Goal: Task Accomplishment & Management: Manage account settings

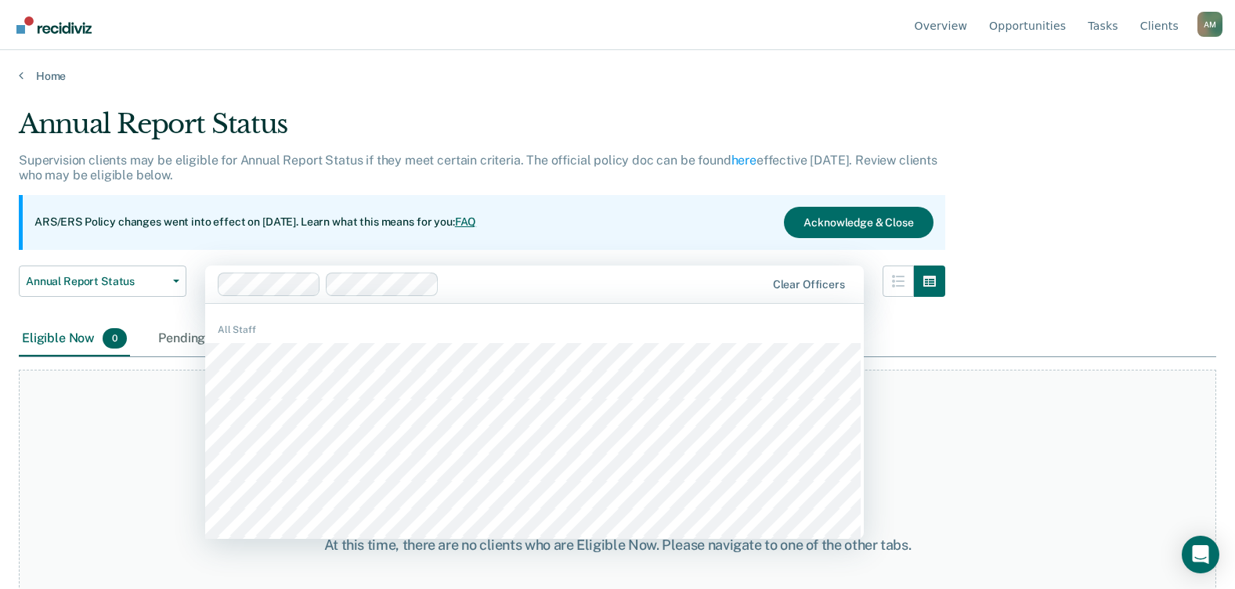
click at [149, 418] on div "At this time, there are no clients who are Eligible Now. Please navigate to one…" at bounding box center [617, 544] width 1197 height 351
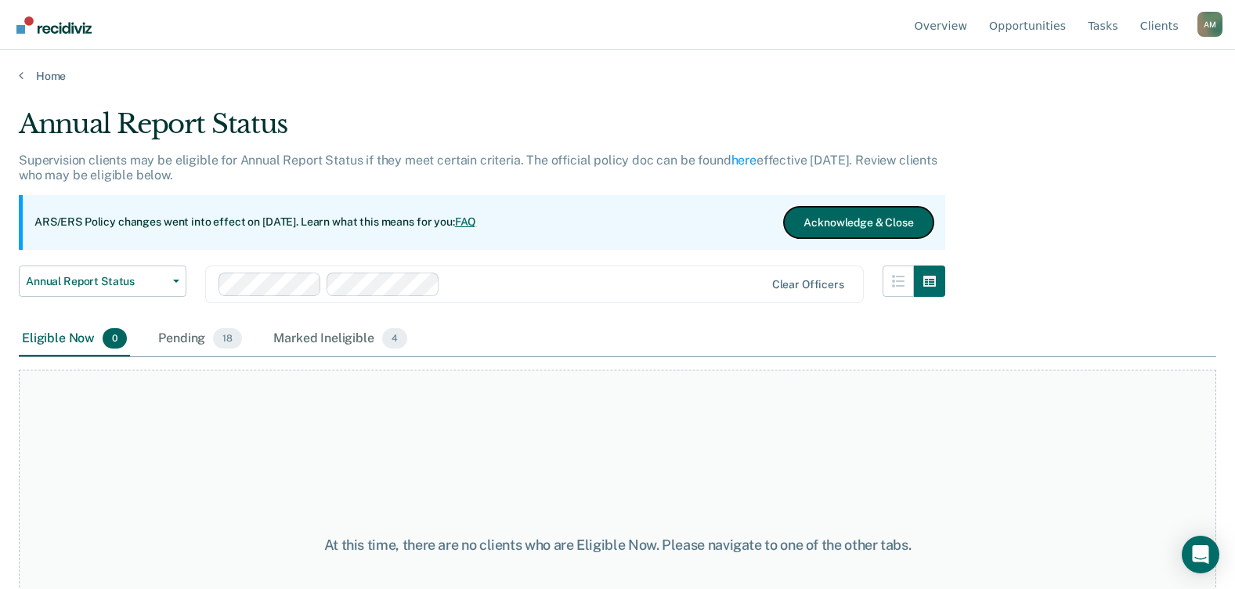
click at [854, 222] on button "Acknowledge & Close" at bounding box center [858, 222] width 149 height 31
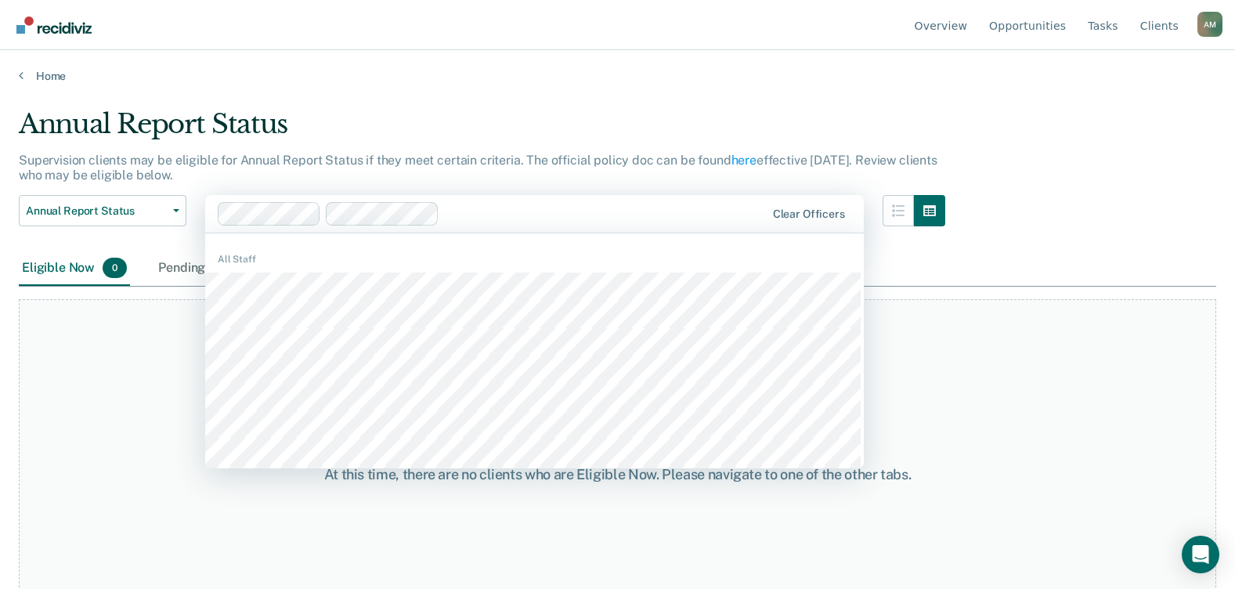
click at [189, 379] on div "At this time, there are no clients who are Eligible Now. Please navigate to one…" at bounding box center [617, 474] width 1197 height 351
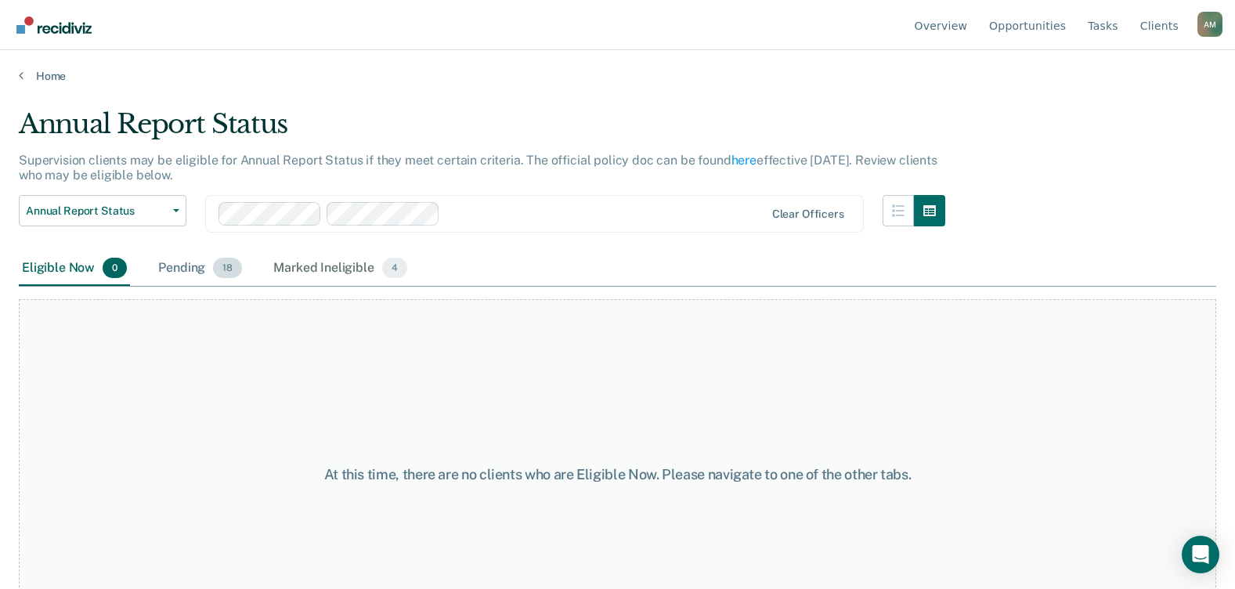
click at [188, 269] on div "Pending 18" at bounding box center [200, 268] width 90 height 34
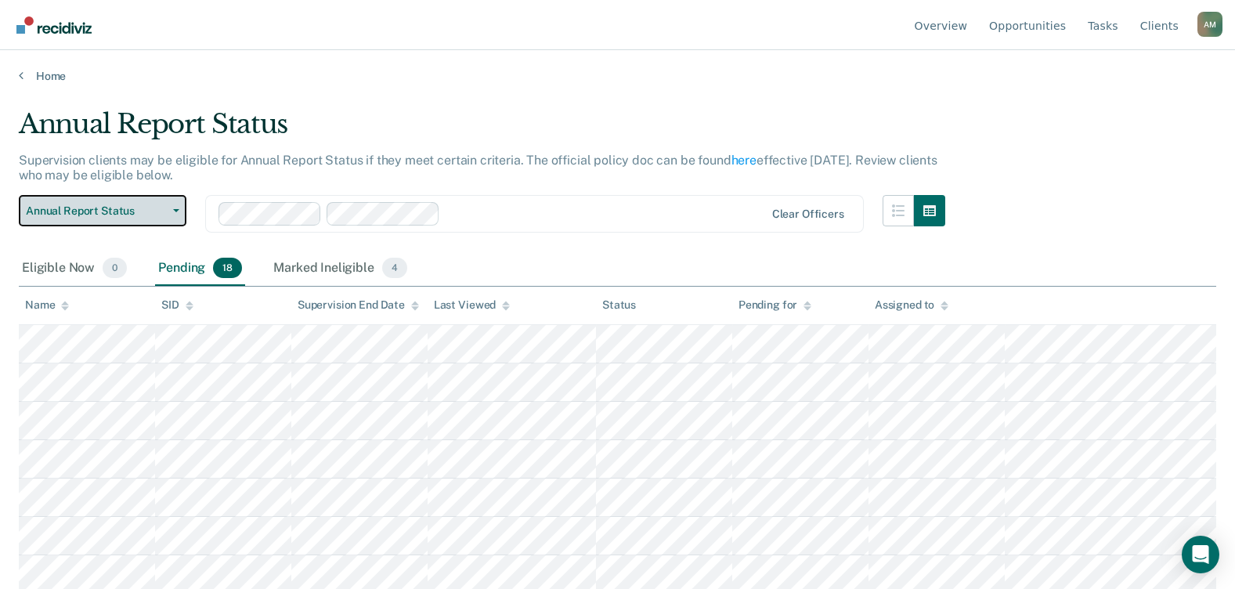
click at [174, 211] on icon "button" at bounding box center [176, 210] width 6 height 3
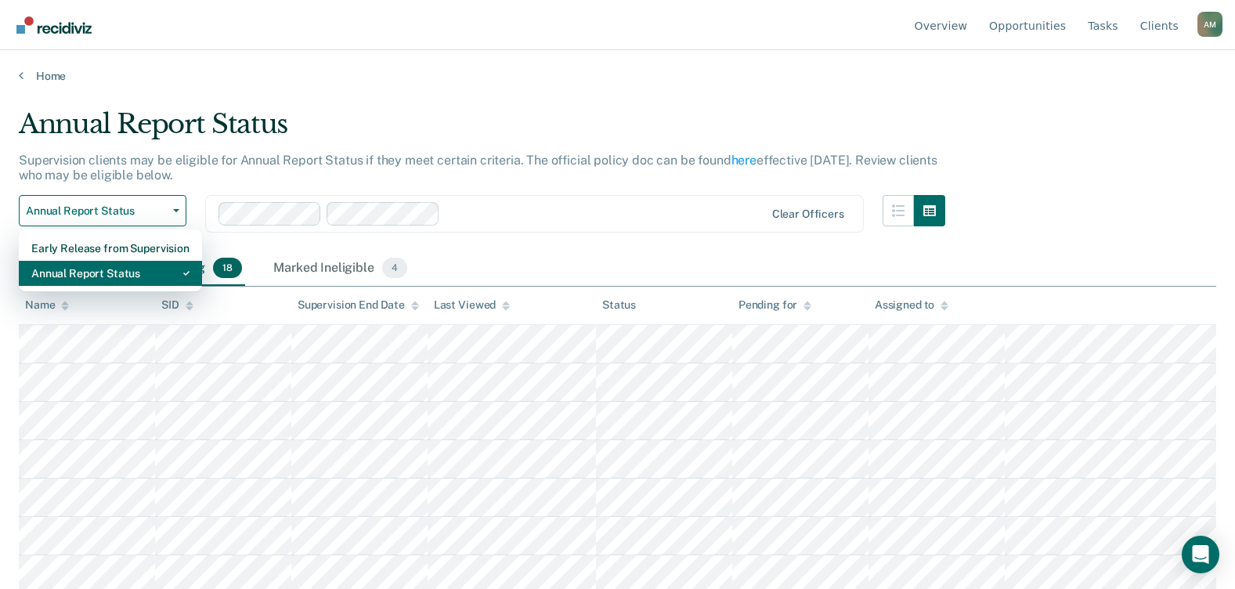
click at [98, 276] on div "Annual Report Status" at bounding box center [110, 273] width 158 height 25
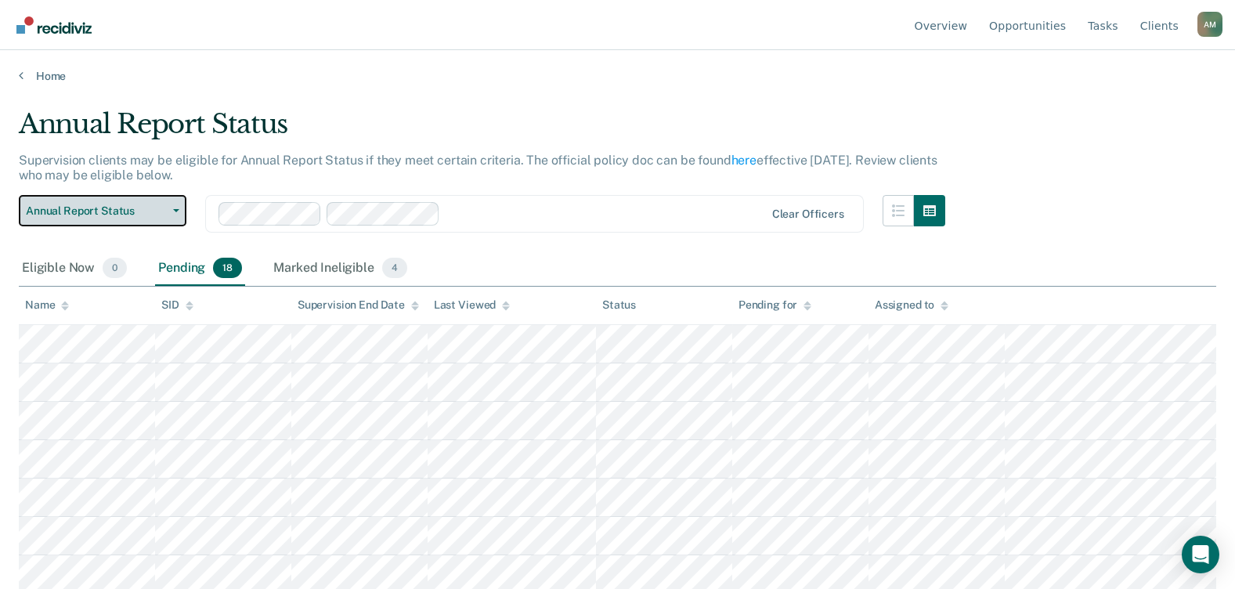
click at [178, 214] on button "Annual Report Status" at bounding box center [103, 210] width 168 height 31
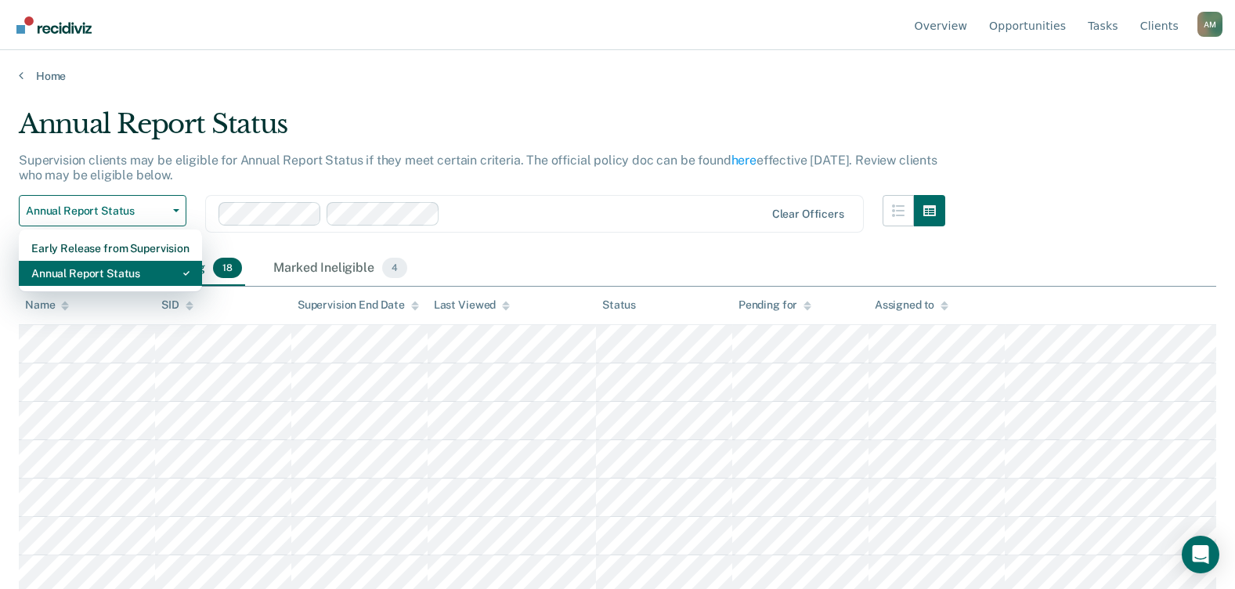
click at [99, 276] on div "Annual Report Status" at bounding box center [110, 273] width 158 height 25
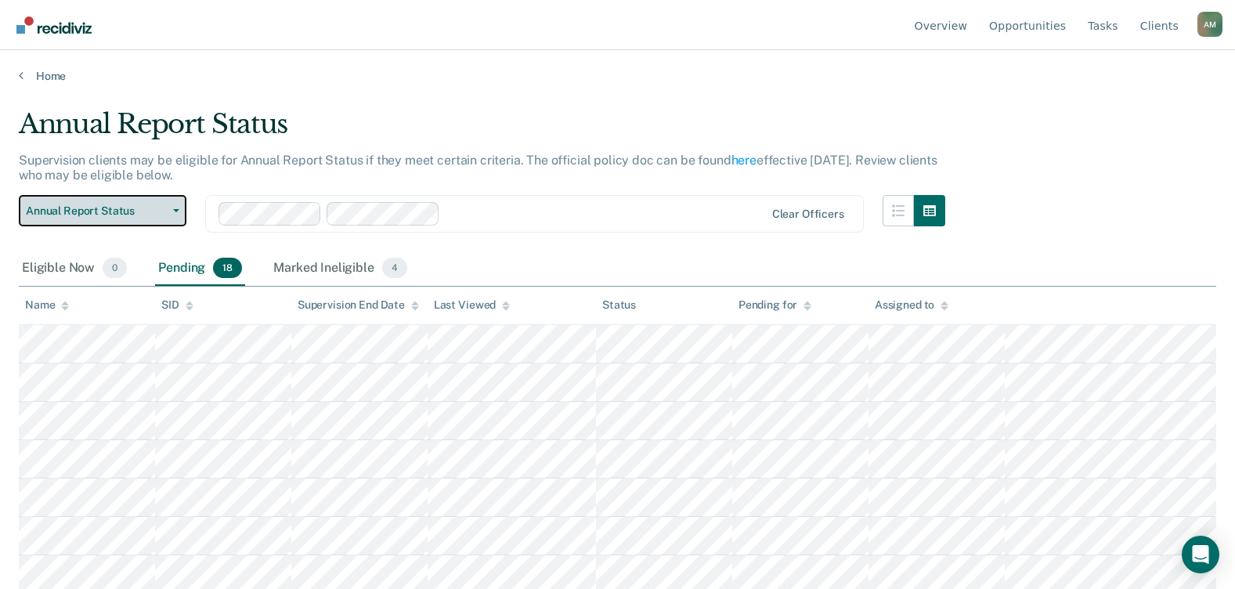
click at [171, 209] on span "button" at bounding box center [173, 210] width 13 height 3
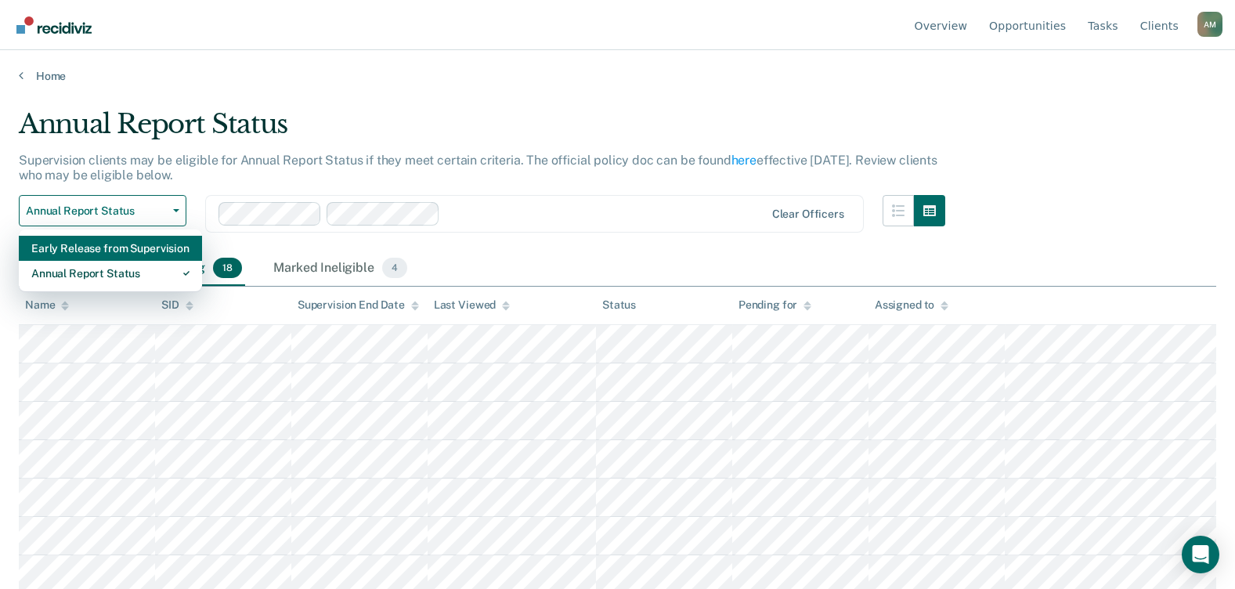
click at [60, 242] on div "Early Release from Supervision" at bounding box center [110, 248] width 158 height 25
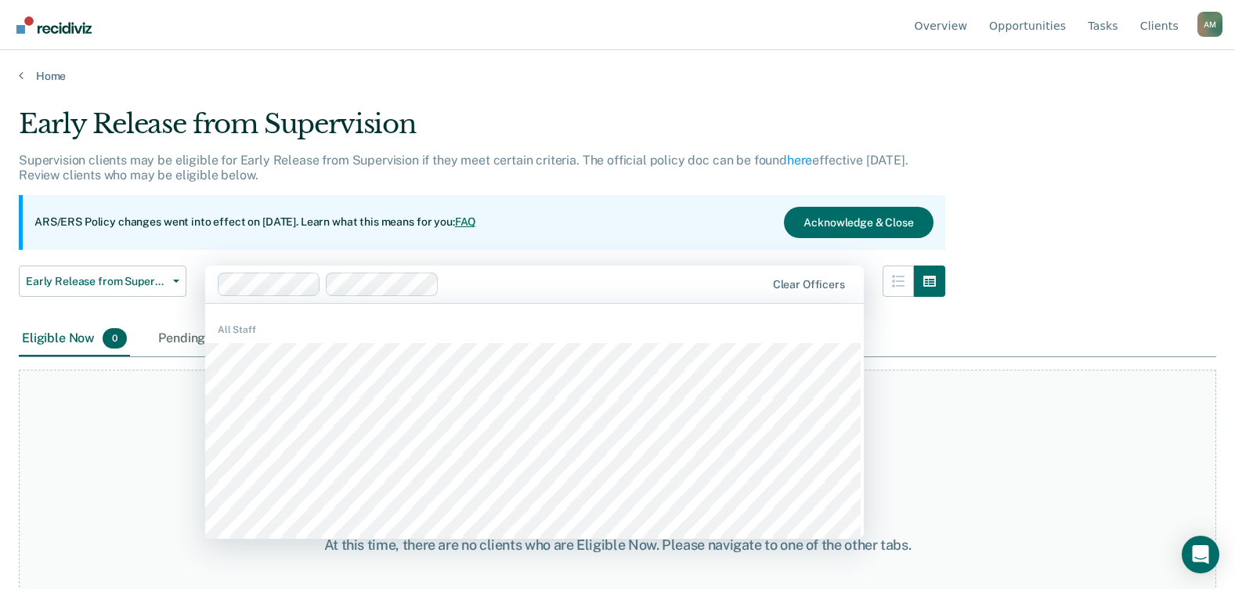
click at [171, 384] on div "At this time, there are no clients who are Eligible Now. Please navigate to one…" at bounding box center [617, 544] width 1197 height 351
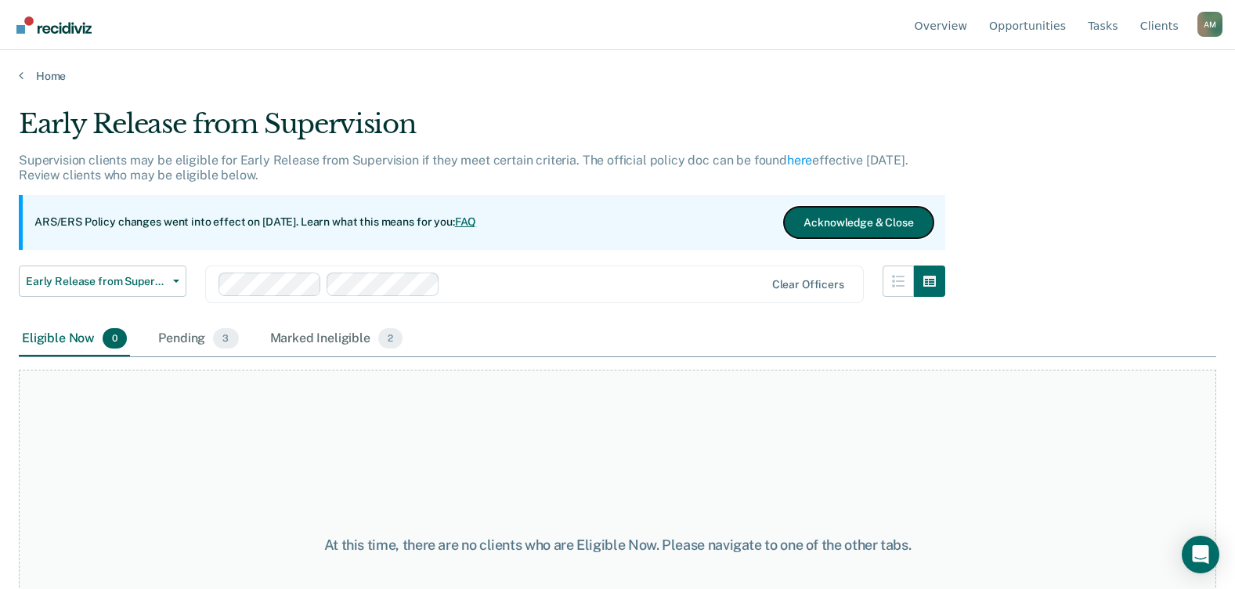
click at [842, 228] on button "Acknowledge & Close" at bounding box center [858, 222] width 149 height 31
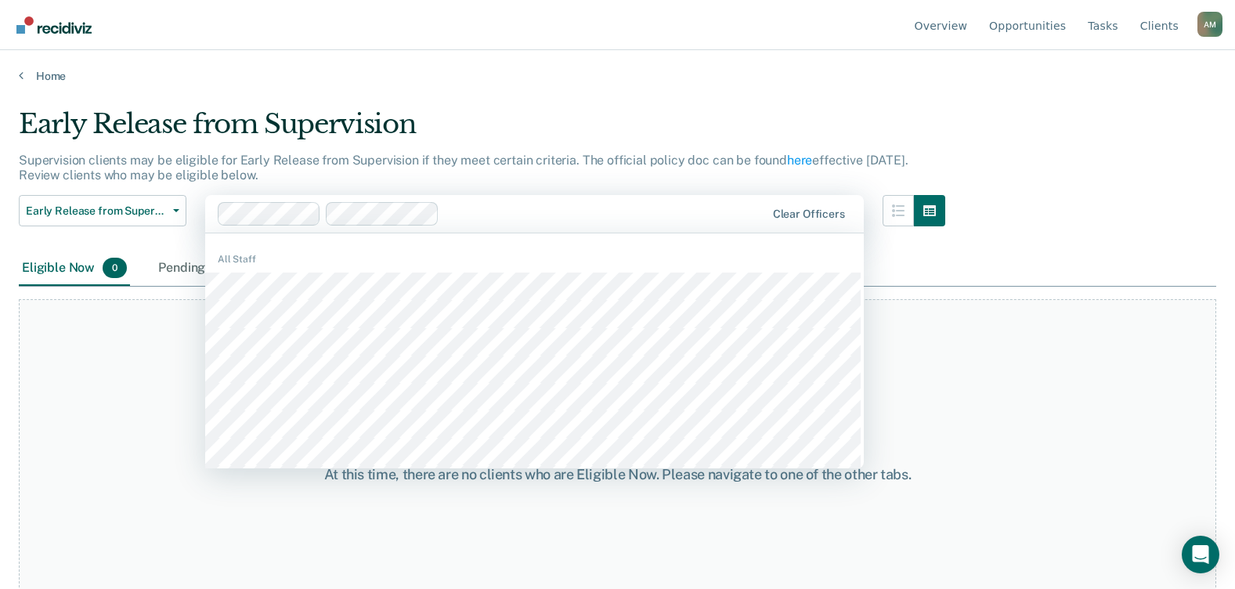
click at [145, 341] on div "At this time, there are no clients who are Eligible Now. Please navigate to one…" at bounding box center [617, 474] width 1197 height 351
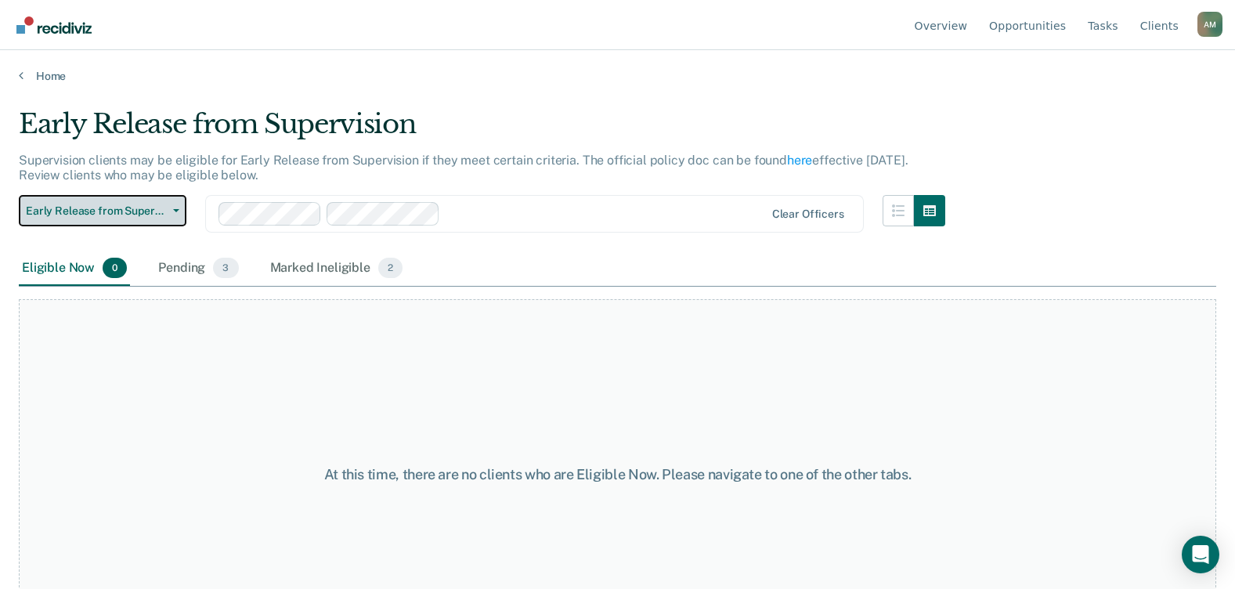
click at [182, 213] on button "Early Release from Supervision" at bounding box center [103, 210] width 168 height 31
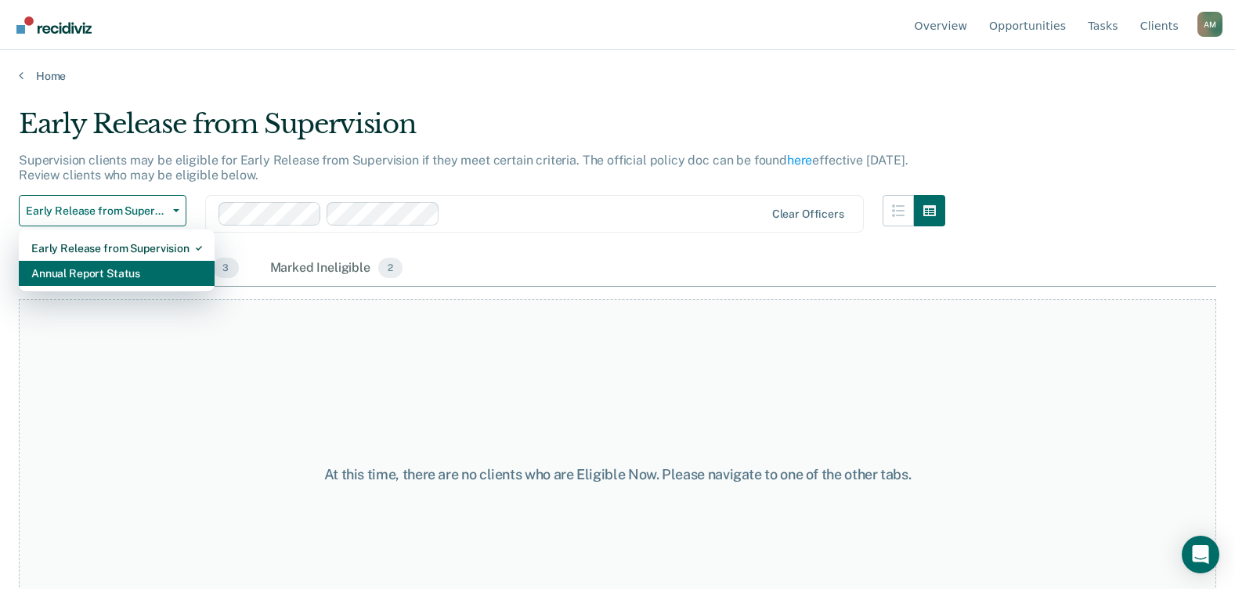
click at [114, 272] on div "Annual Report Status" at bounding box center [116, 273] width 171 height 25
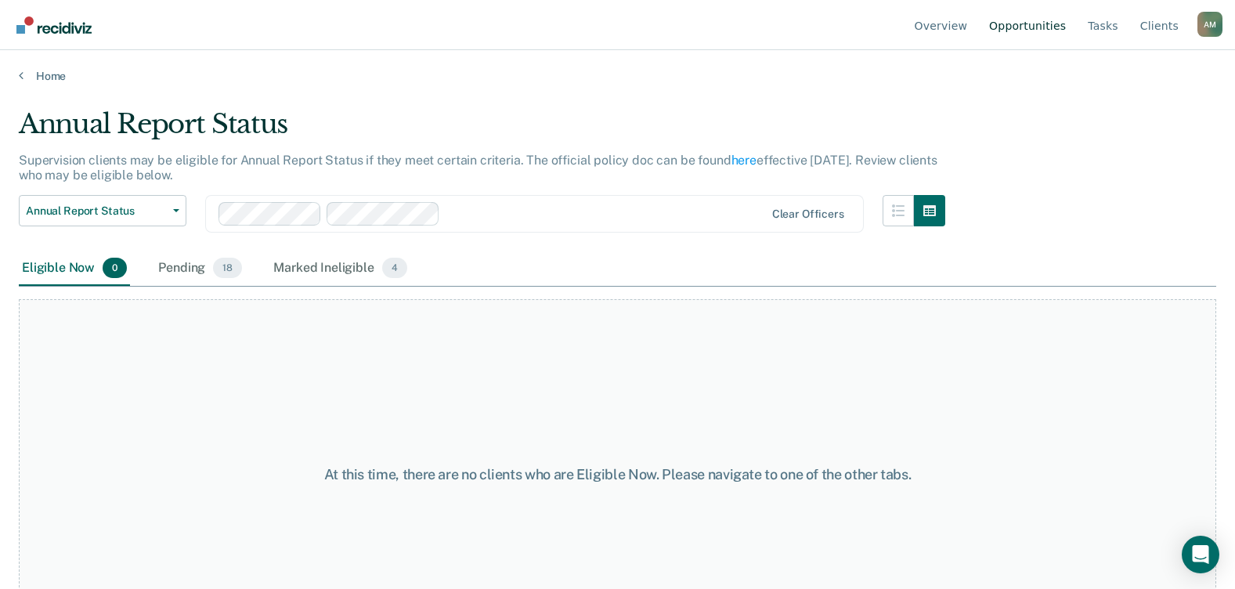
click at [1029, 25] on link "Opportunities" at bounding box center [1027, 25] width 83 height 50
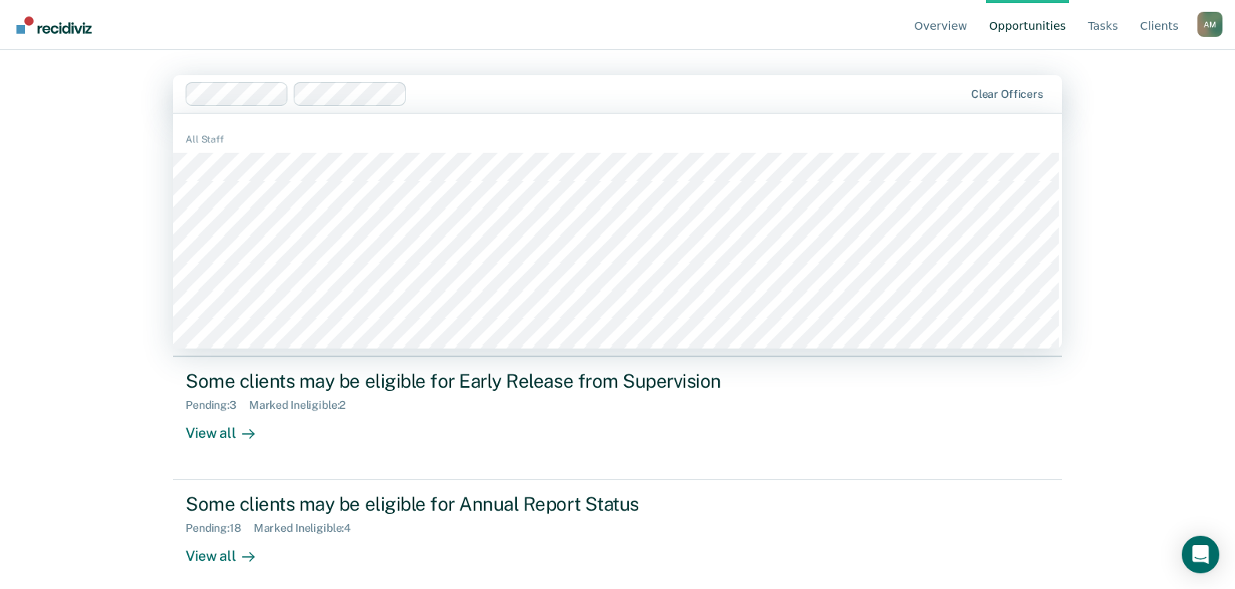
click at [135, 391] on div "Overview Opportunities Tasks Client s [PERSON_NAME] A M Profile How it works Lo…" at bounding box center [617, 294] width 1235 height 589
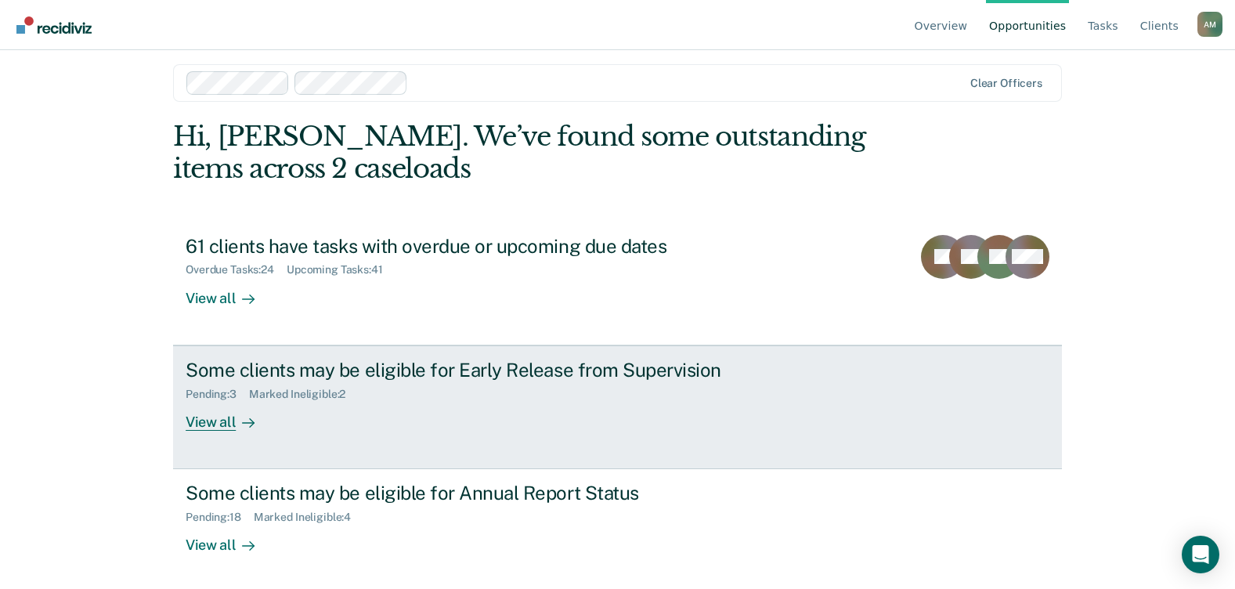
scroll to position [14, 0]
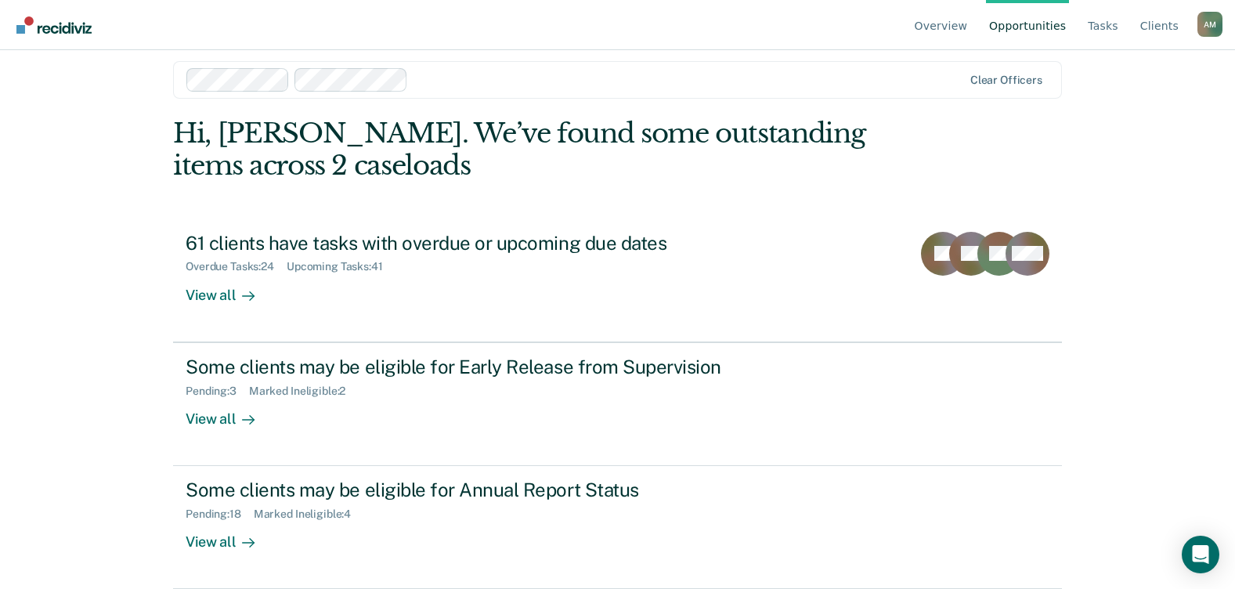
click at [78, 250] on div "Overview Opportunities Tasks Client s [PERSON_NAME] A M Profile How it works Lo…" at bounding box center [617, 280] width 1235 height 589
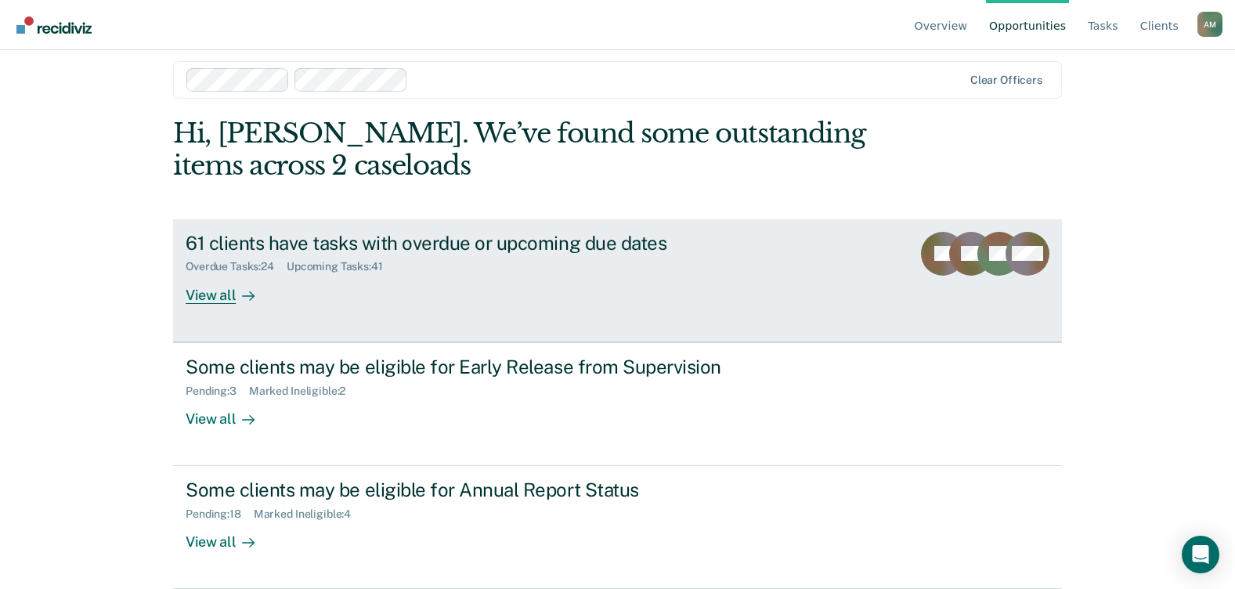
click at [204, 297] on div "View all" at bounding box center [230, 288] width 88 height 31
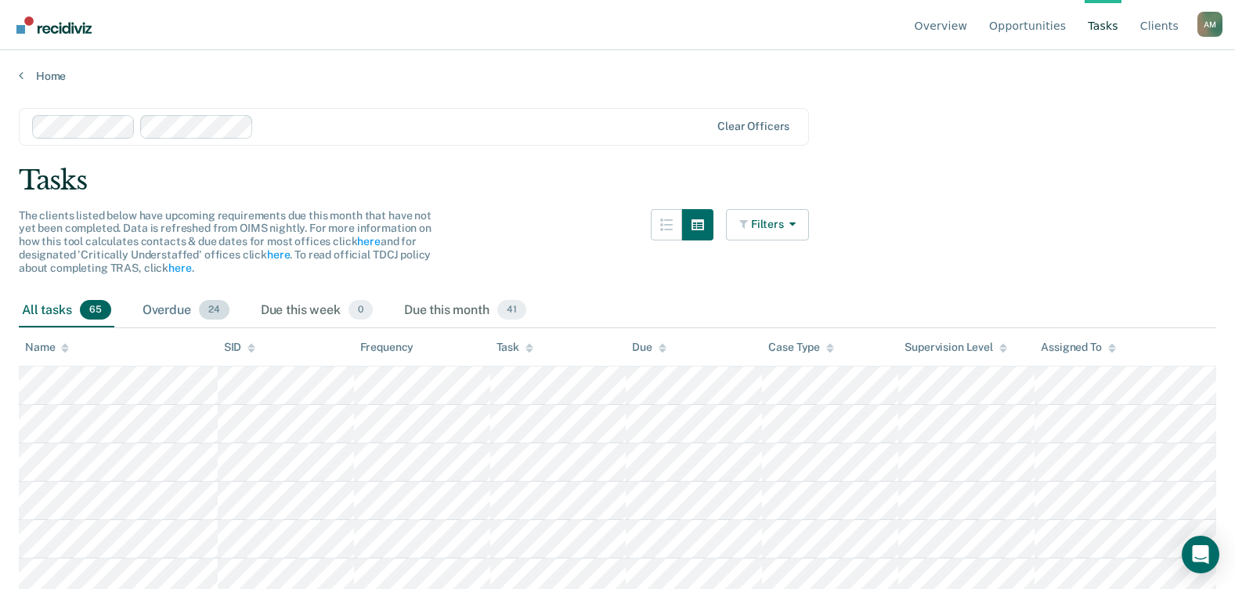
click at [163, 308] on div "Overdue 24" at bounding box center [185, 311] width 93 height 34
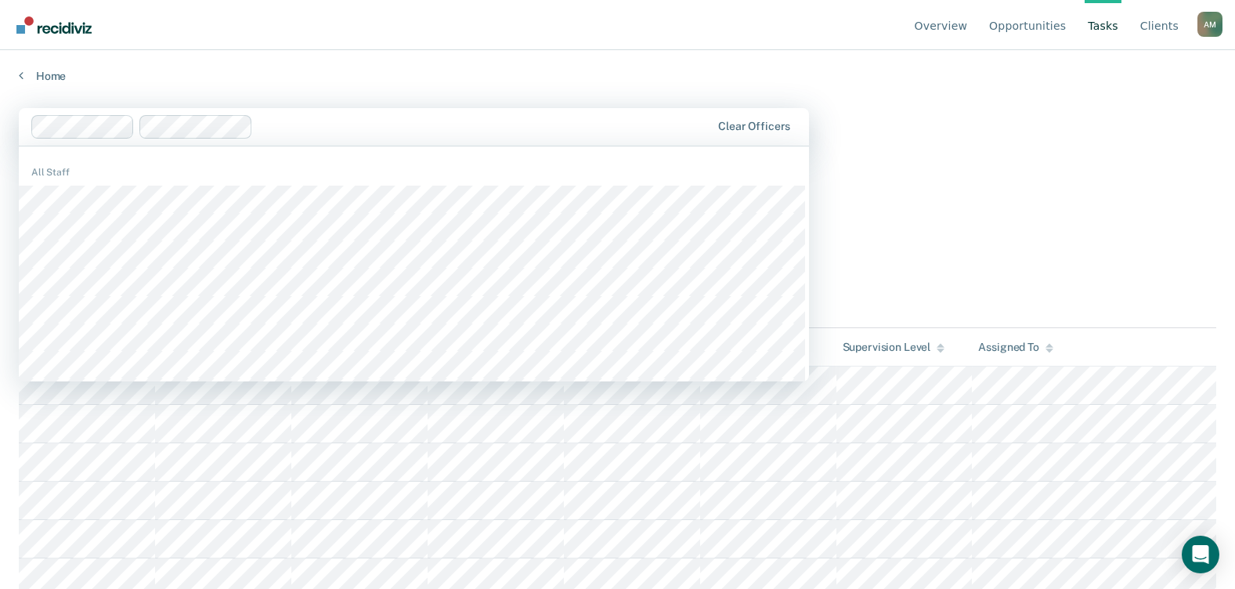
click at [357, 86] on main "1201 results available. Use Up and Down to choose options, press Enter to selec…" at bounding box center [617, 333] width 1235 height 501
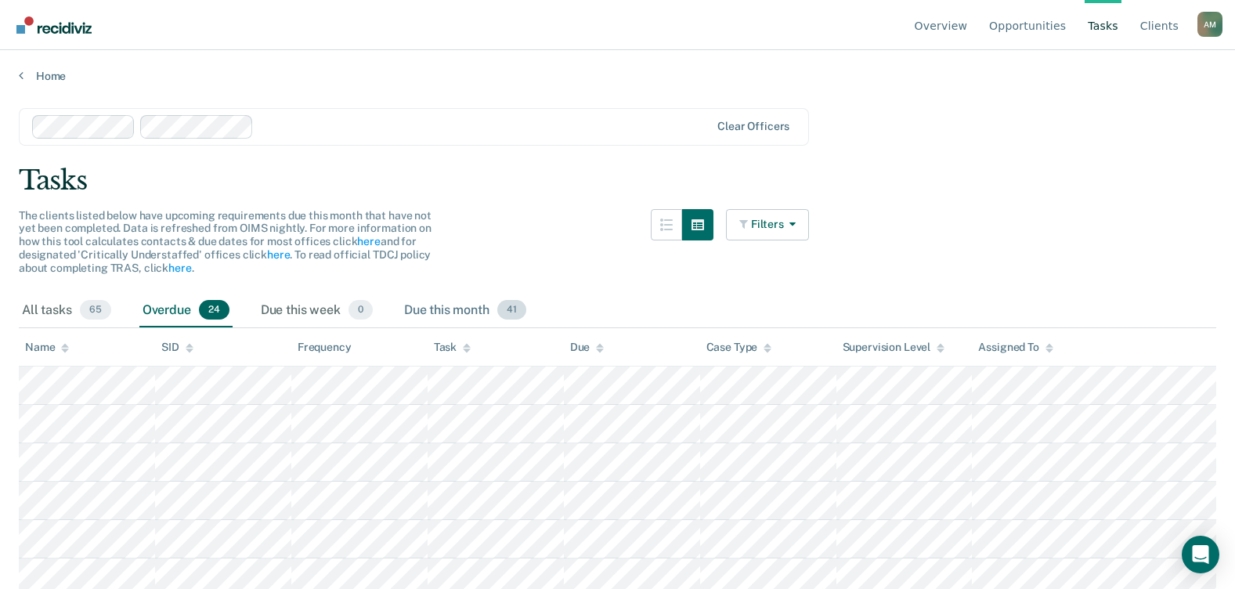
click at [442, 310] on div "Due this month 41" at bounding box center [465, 311] width 128 height 34
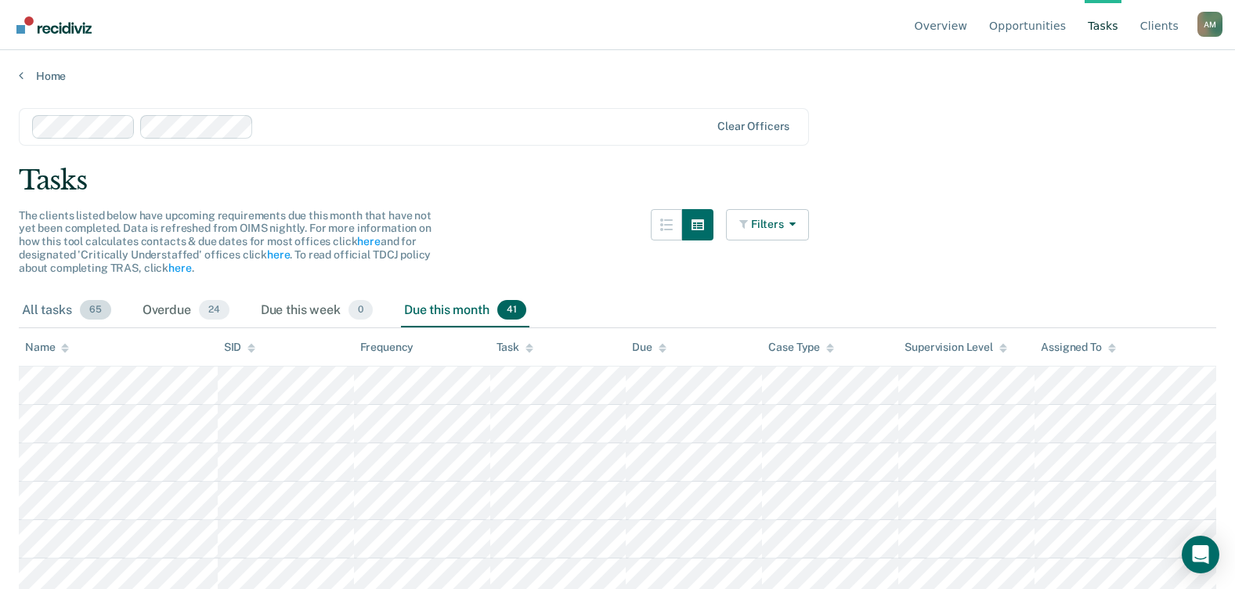
scroll to position [78, 0]
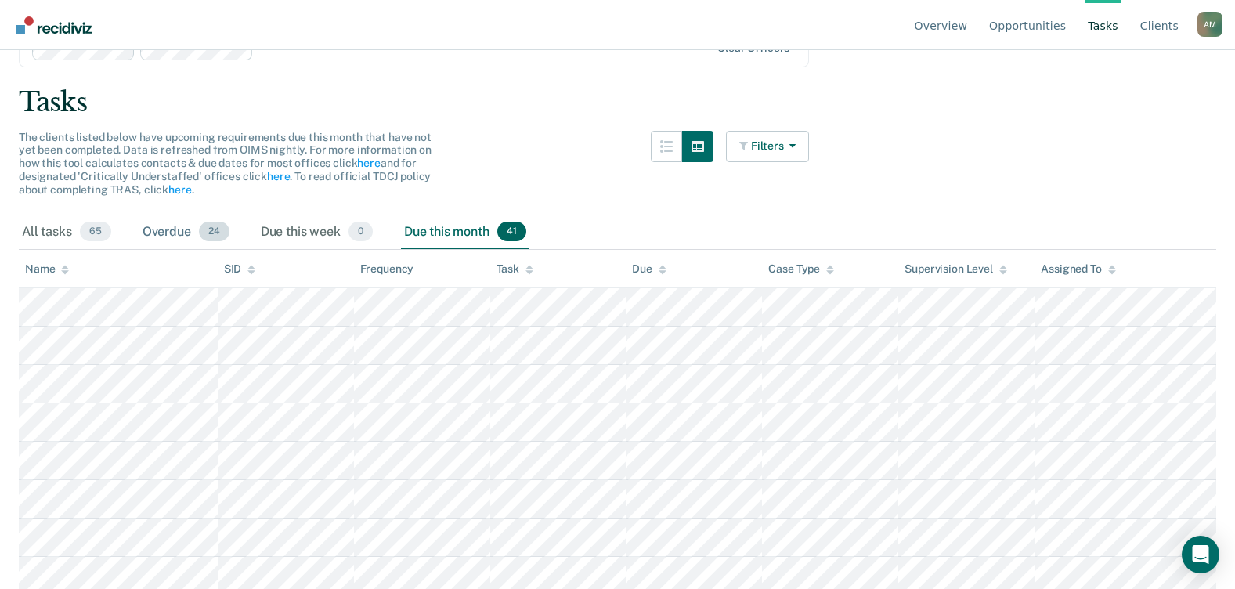
click at [169, 235] on div "Overdue 24" at bounding box center [185, 232] width 93 height 34
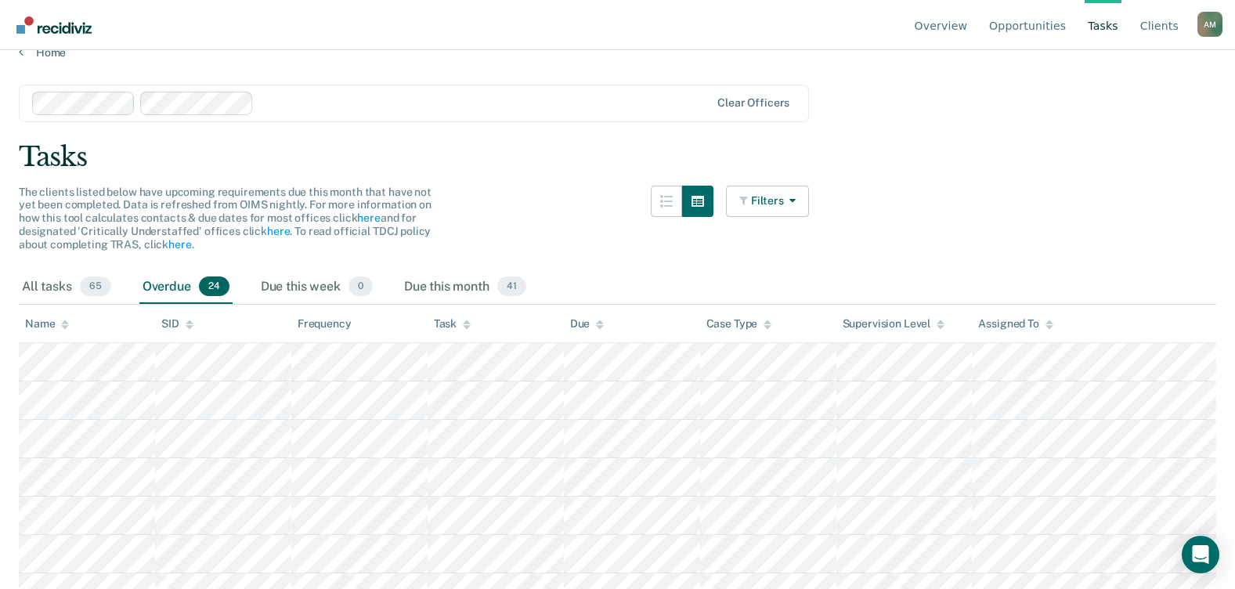
scroll to position [0, 0]
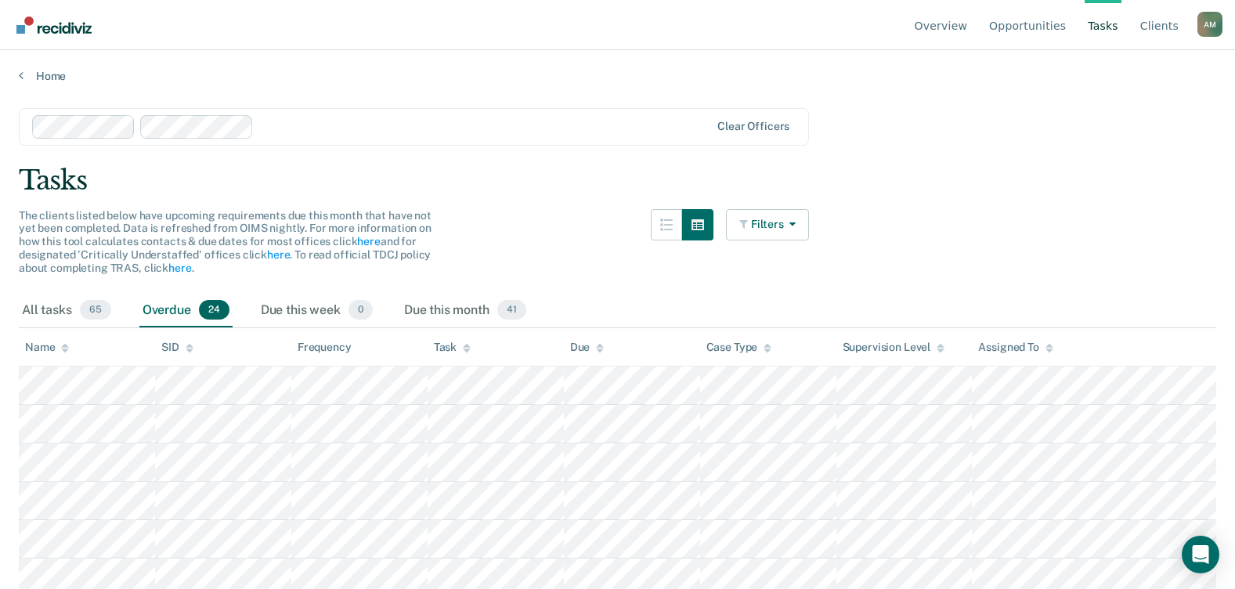
click at [1079, 170] on div "Tasks" at bounding box center [617, 180] width 1197 height 32
